Goal: Navigation & Orientation: Find specific page/section

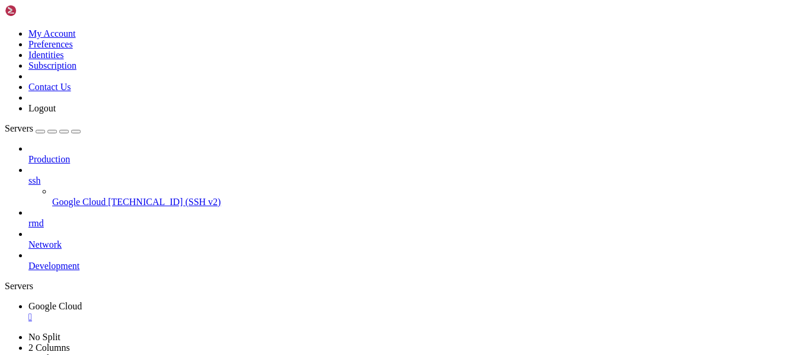
click at [62, 197] on span "Google Cloud" at bounding box center [78, 202] width 53 height 10
click at [231, 312] on div "" at bounding box center [416, 317] width 777 height 11
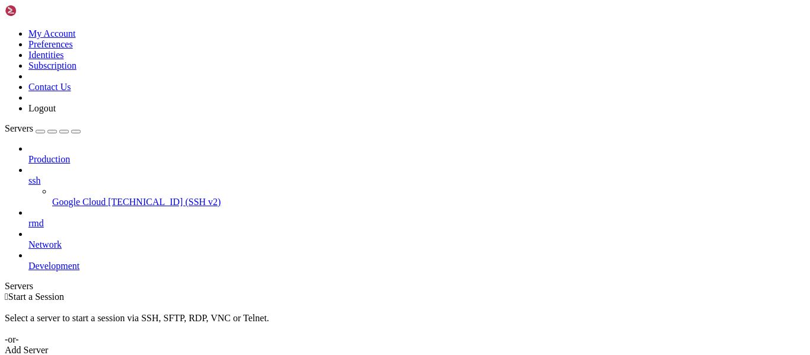
click at [76, 197] on link "Google Cloud [TECHNICAL_ID] (SSH v2)" at bounding box center [428, 202] width 753 height 11
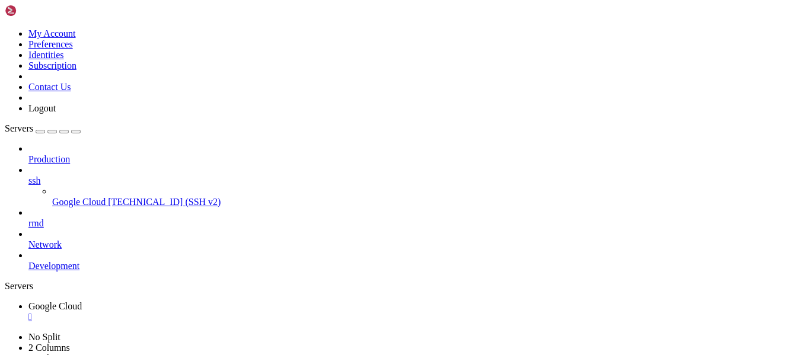
scroll to position [256, 0]
click at [237, 301] on link "Google Cloud " at bounding box center [416, 311] width 777 height 21
click at [233, 312] on div "" at bounding box center [416, 317] width 777 height 11
